Goal: Task Accomplishment & Management: Complete application form

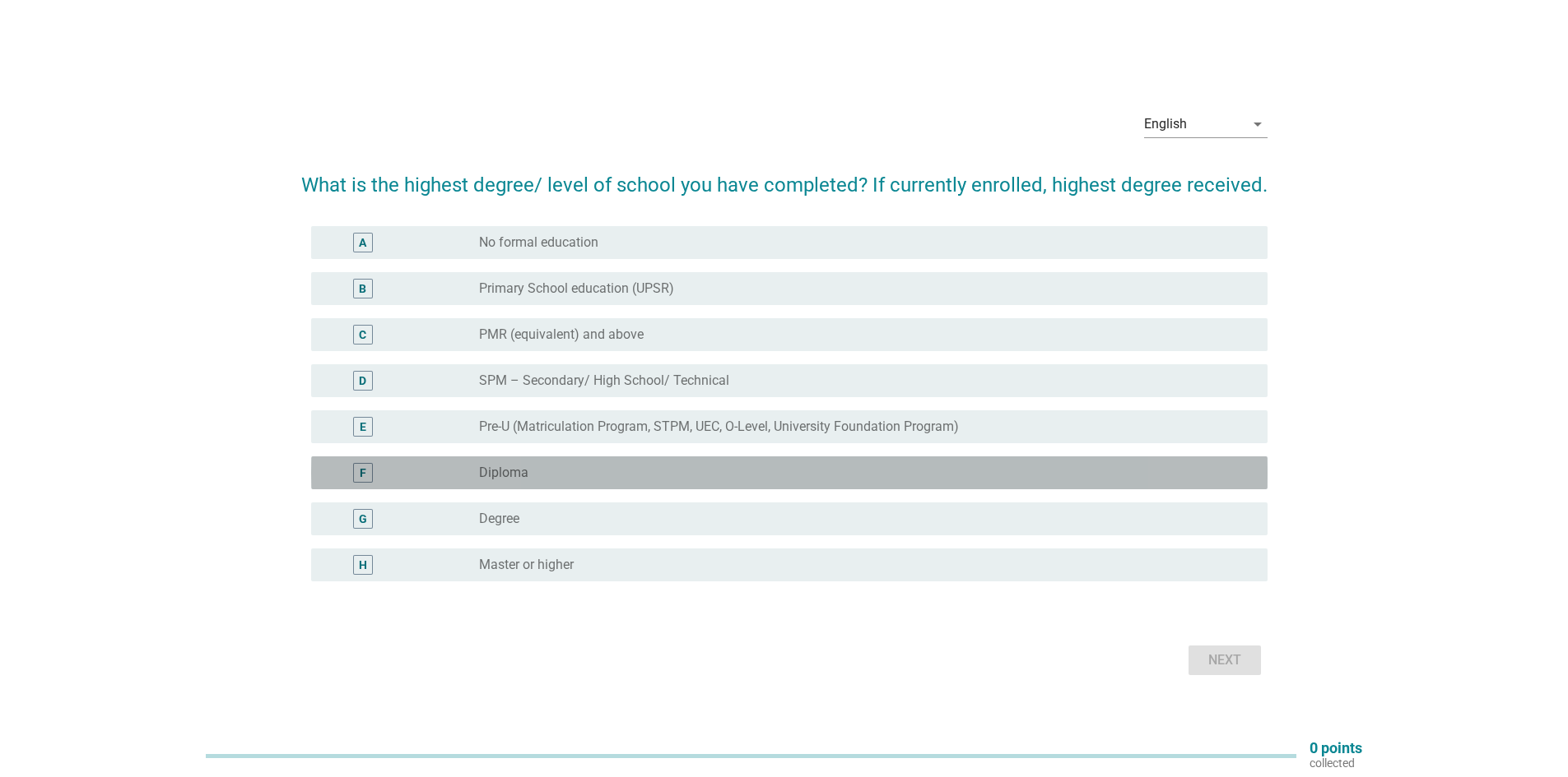
click at [526, 464] on label "Diploma" at bounding box center [503, 472] width 50 height 16
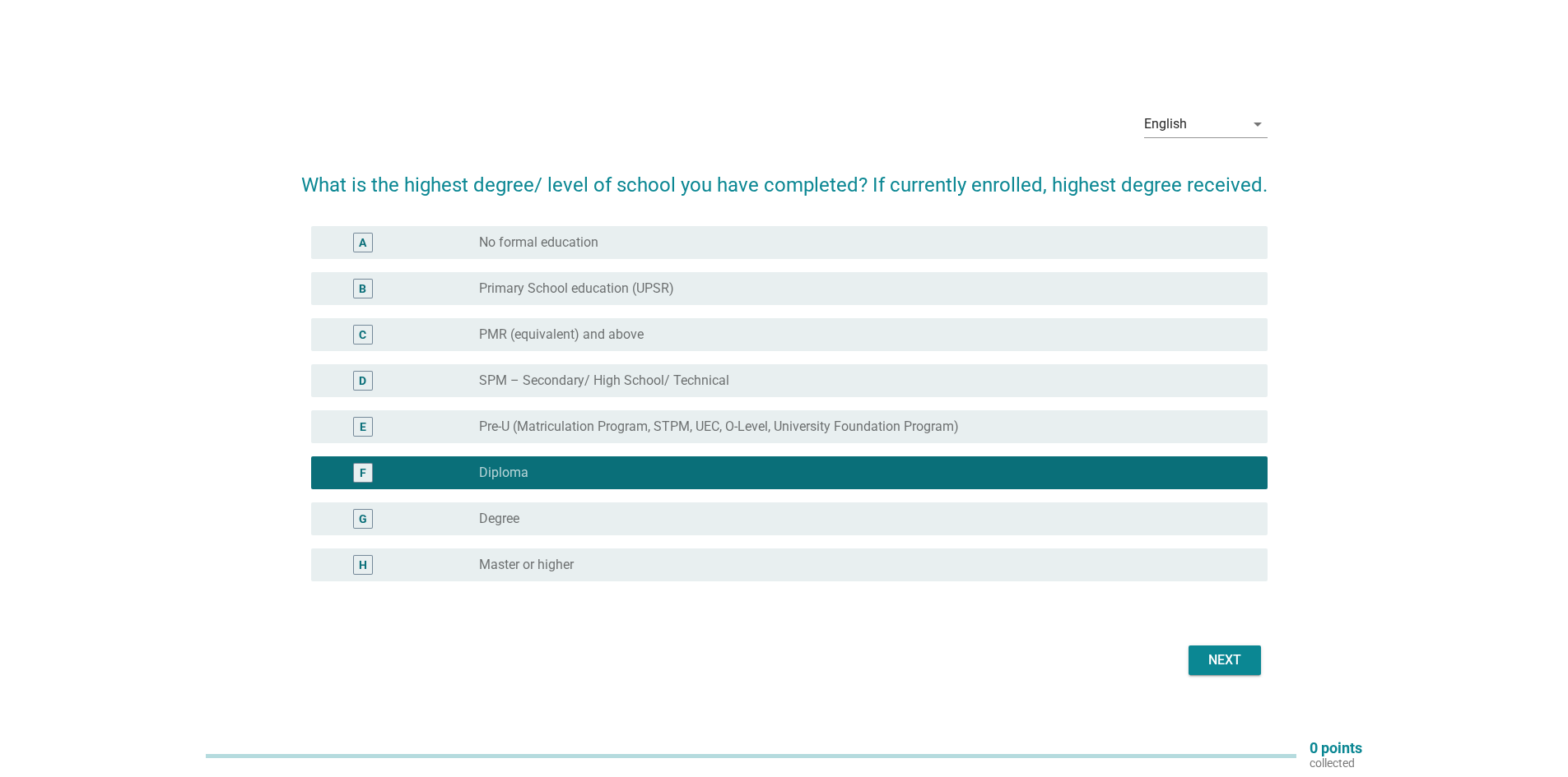
click at [1256, 670] on button "Next" at bounding box center [1224, 661] width 72 height 30
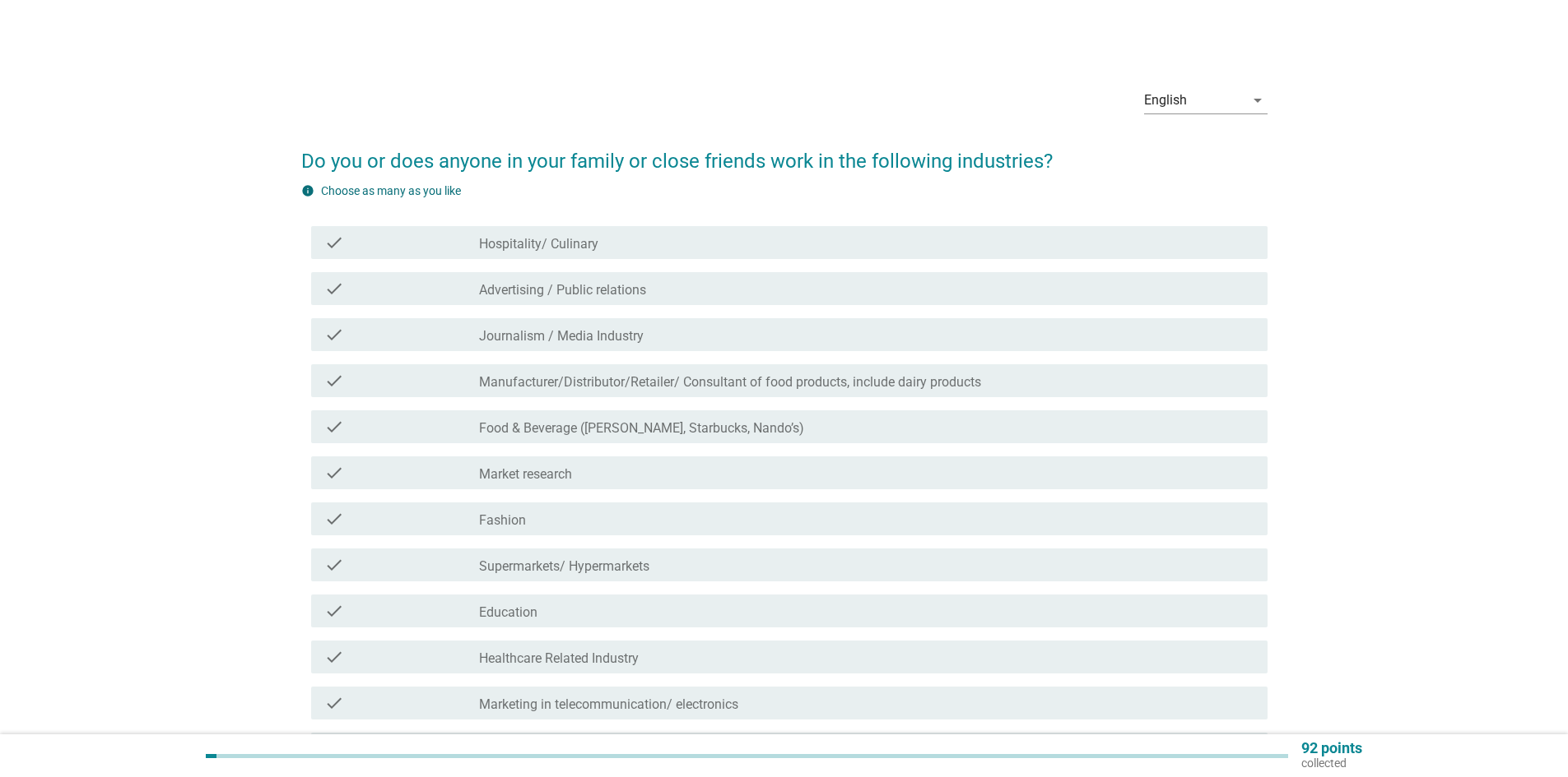
click at [623, 439] on div "check check_box_outline_blank Food & Beverage ([PERSON_NAME], Starbucks, Nando’…" at bounding box center [789, 427] width 956 height 33
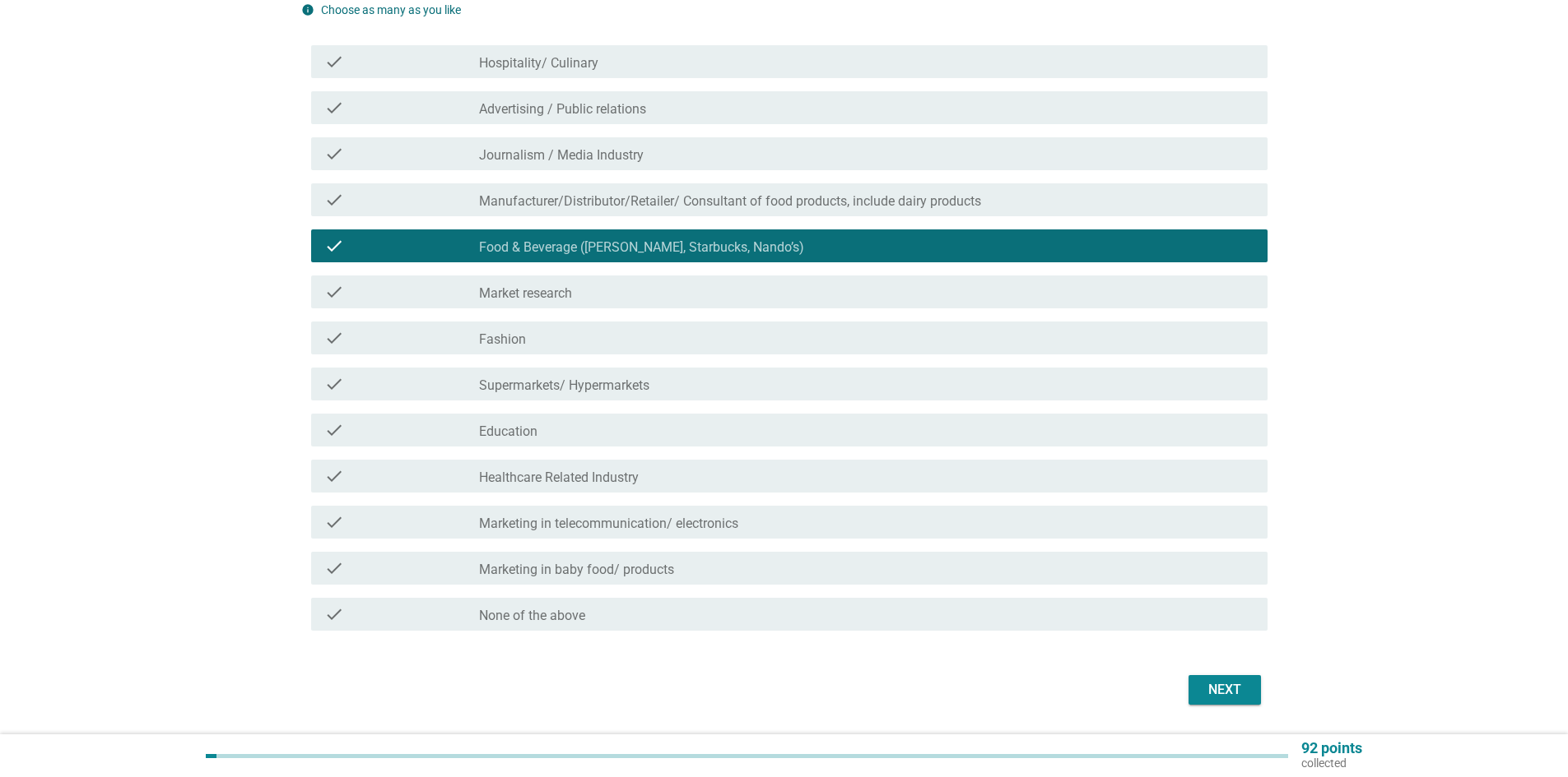
scroll to position [230, 0]
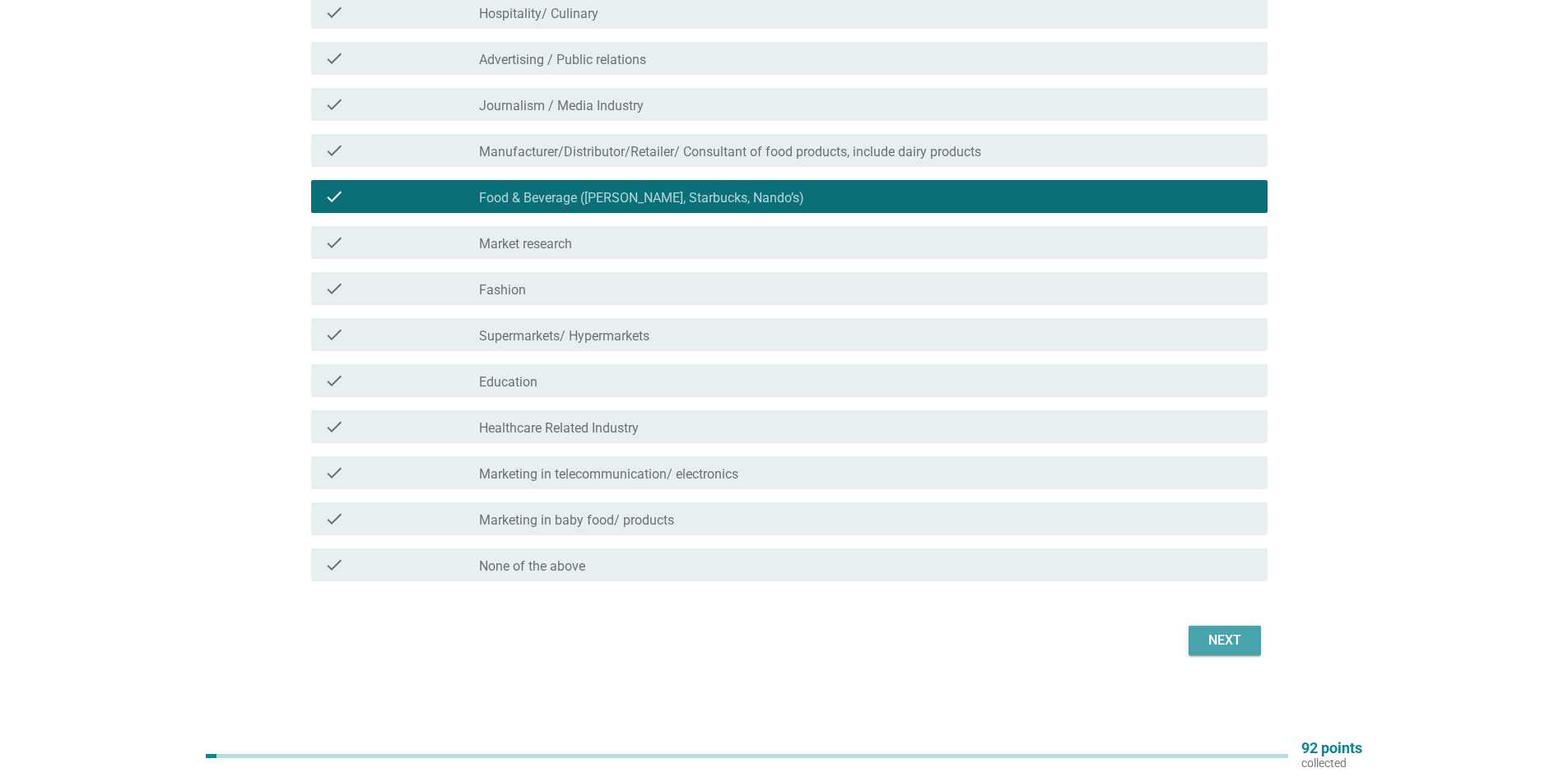
click at [1203, 649] on div "Next" at bounding box center [1224, 641] width 46 height 20
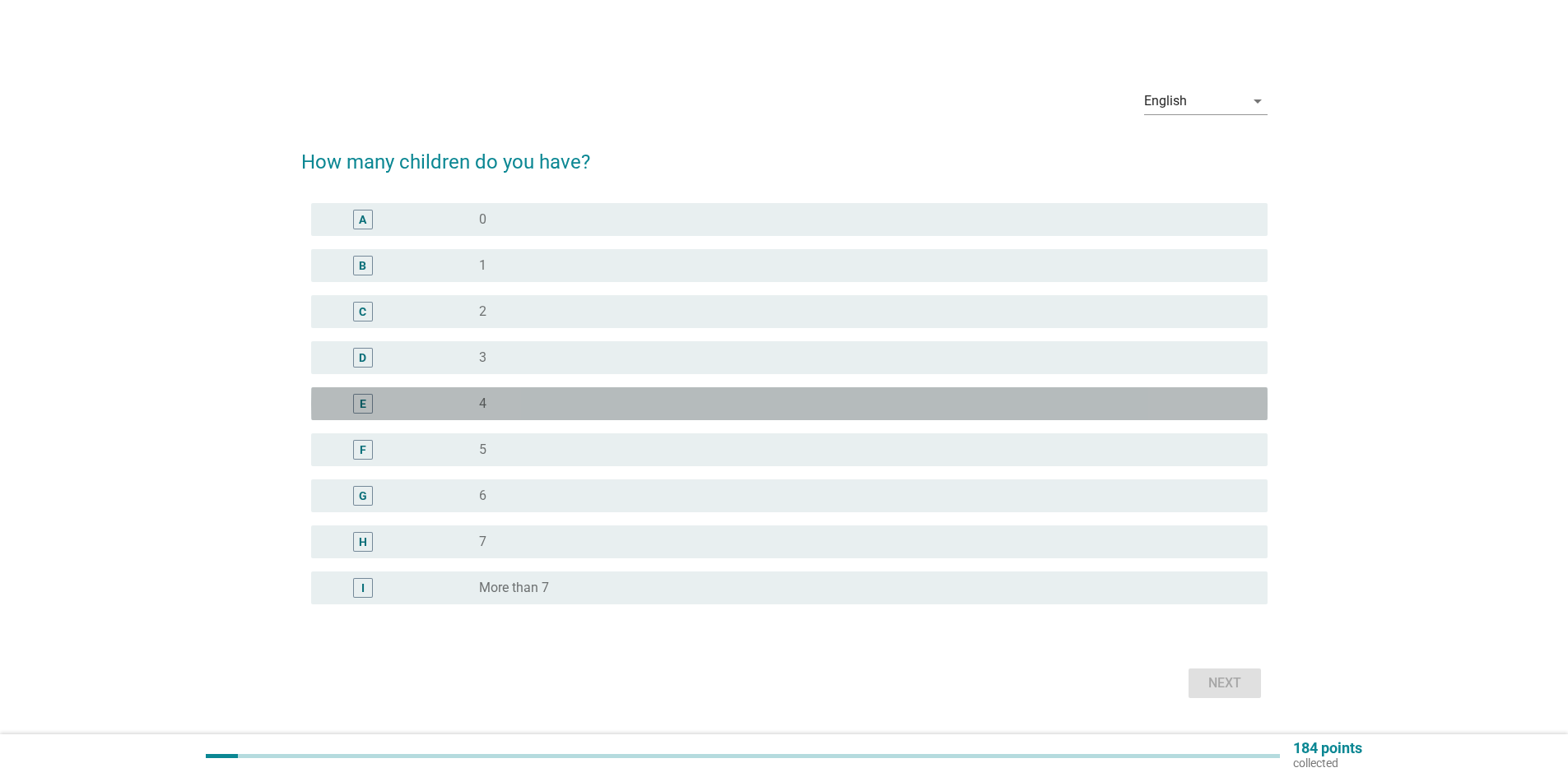
click at [525, 394] on div "radio_button_unchecked 4" at bounding box center [866, 404] width 776 height 20
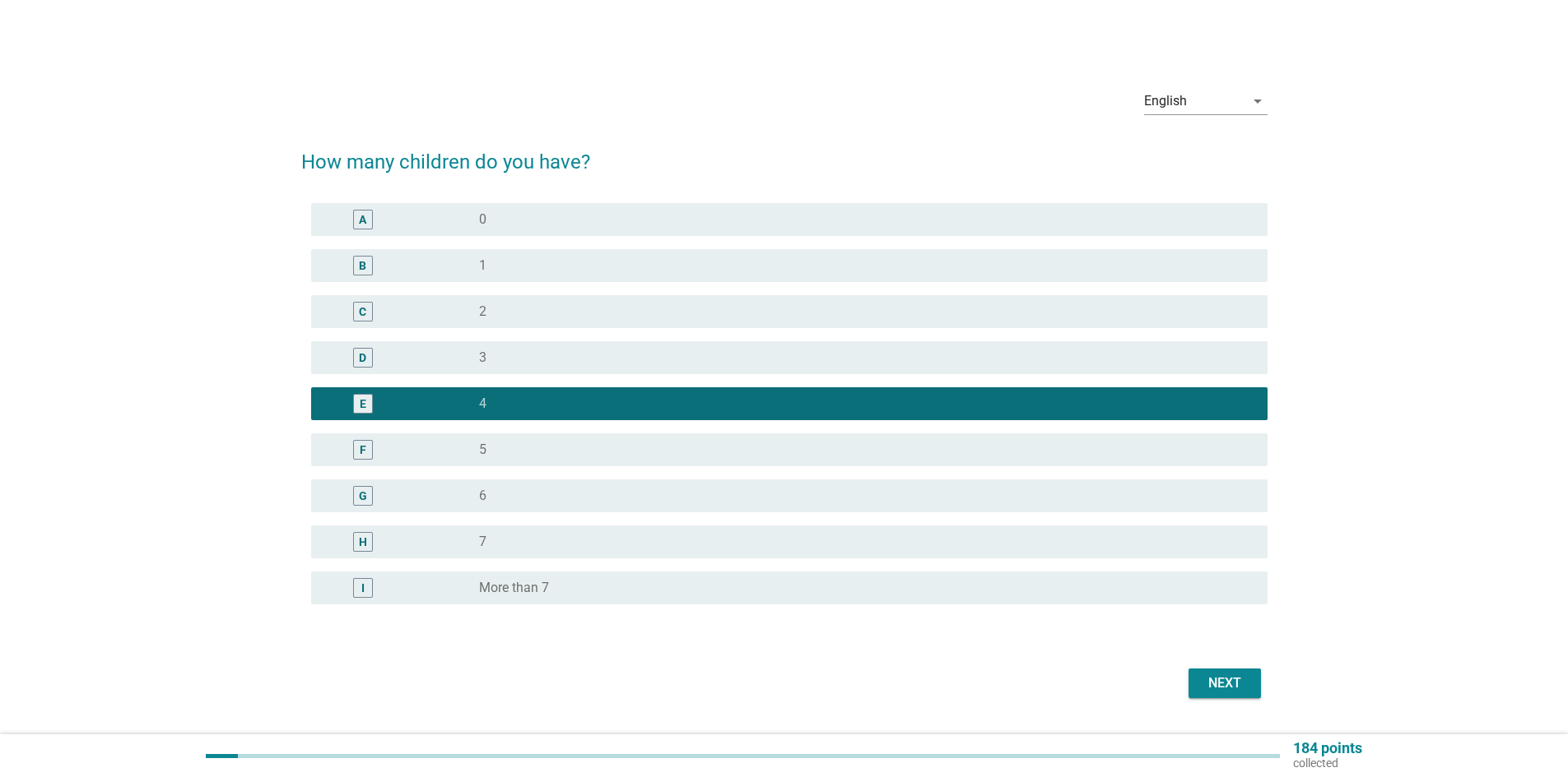
click at [1228, 687] on div "Next" at bounding box center [1224, 683] width 46 height 20
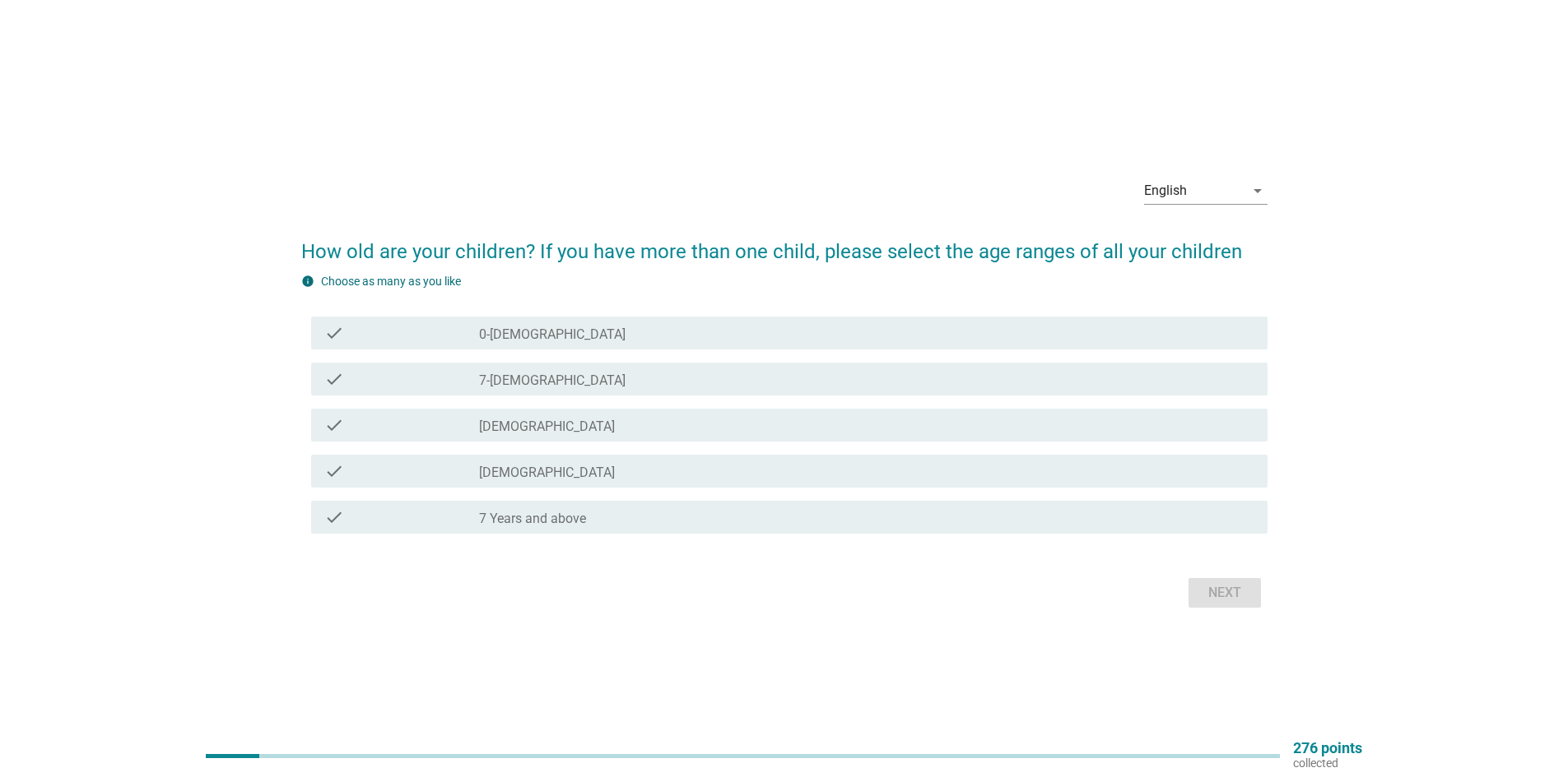
click at [574, 475] on div "check_box_outline_blank [DEMOGRAPHIC_DATA]" at bounding box center [866, 471] width 776 height 20
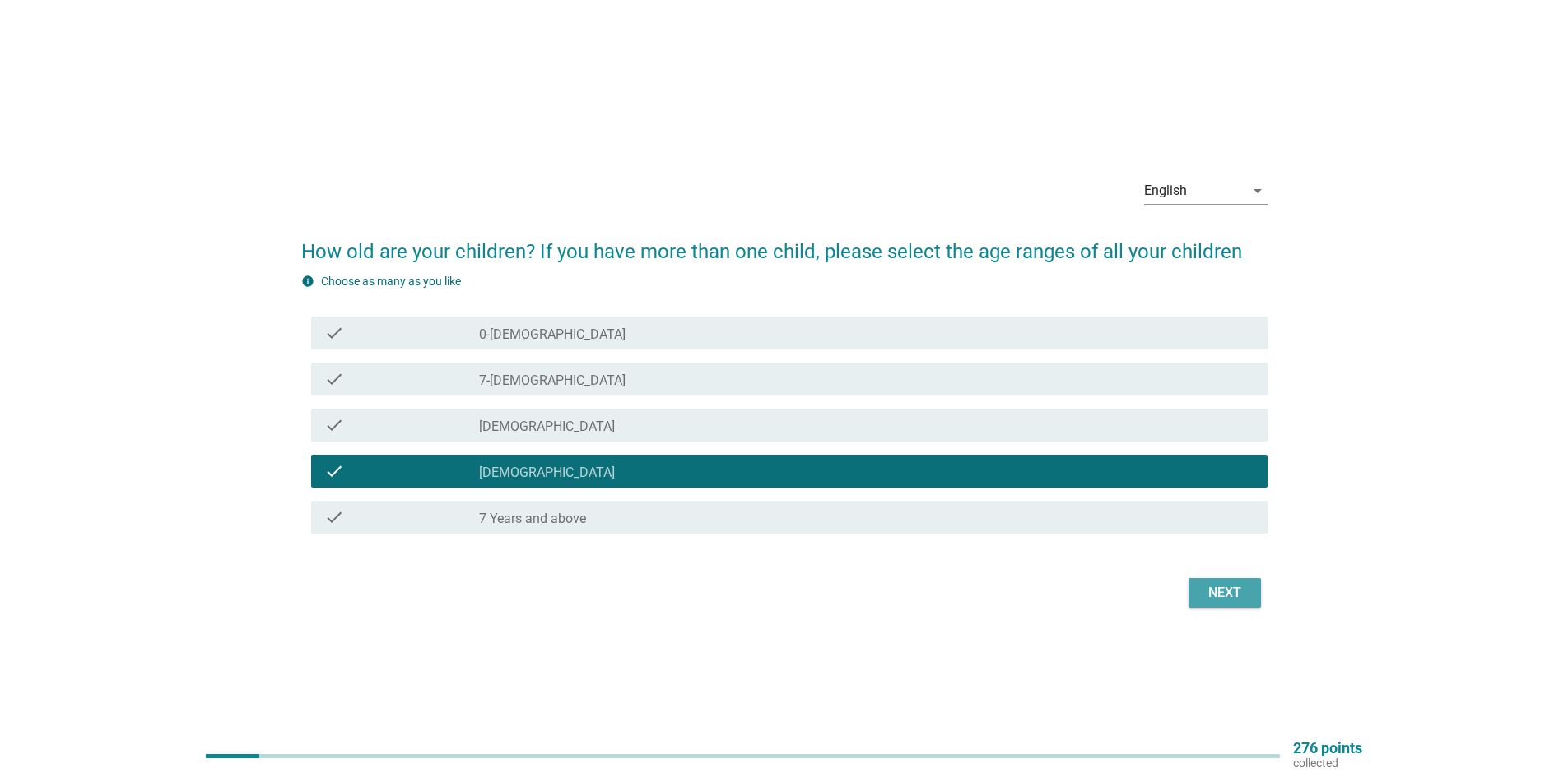
click at [1203, 595] on div "Next" at bounding box center [1224, 593] width 46 height 20
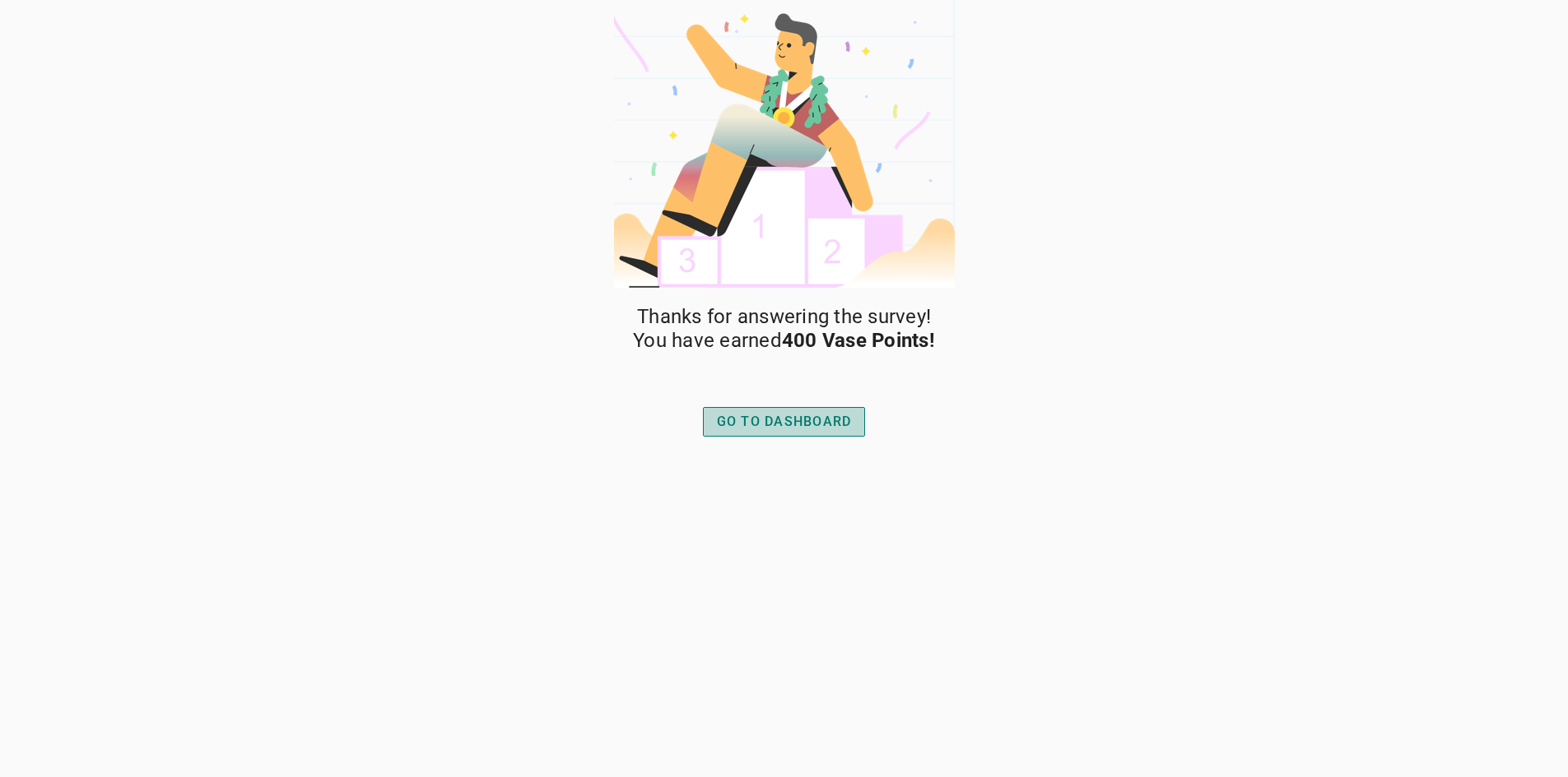
click at [781, 431] on button "GO TO DASHBOARD" at bounding box center [784, 422] width 163 height 30
